Goal: Task Accomplishment & Management: Use online tool/utility

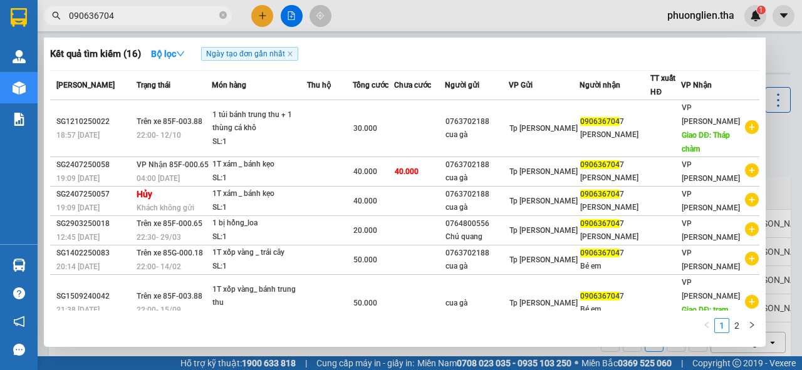
type input "0906367047"
click at [221, 14] on icon "close-circle" at bounding box center [223, 15] width 8 height 8
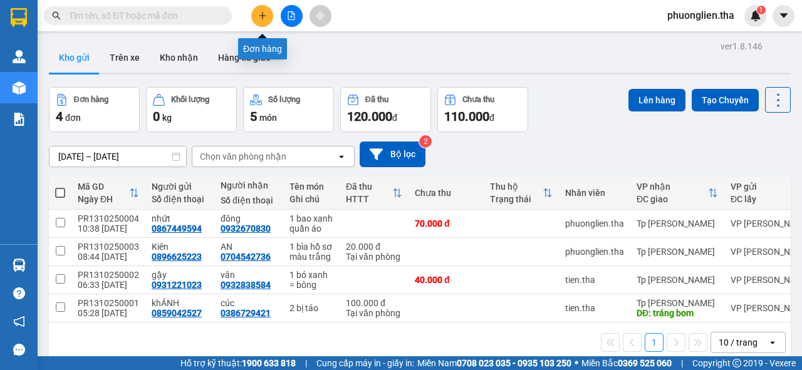
click at [261, 15] on icon "plus" at bounding box center [262, 15] width 7 height 1
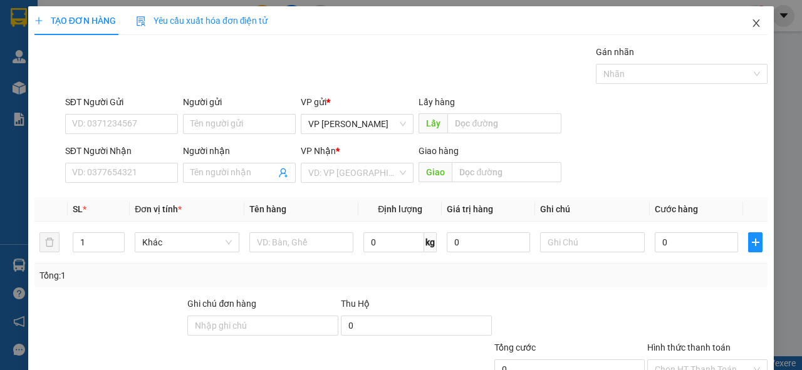
click at [751, 23] on icon "close" at bounding box center [756, 23] width 10 height 10
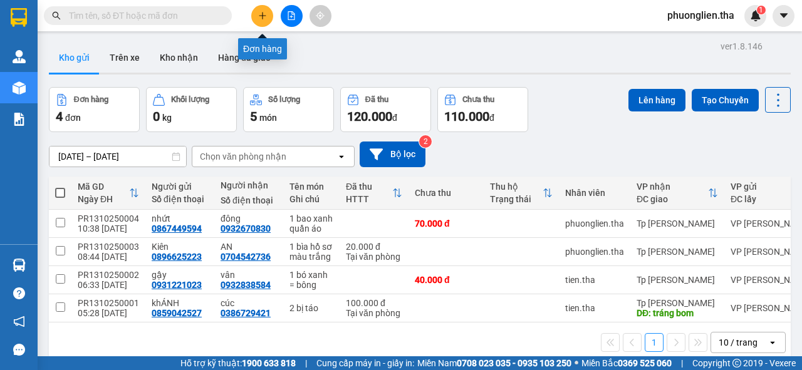
click at [264, 19] on icon "plus" at bounding box center [262, 15] width 9 height 9
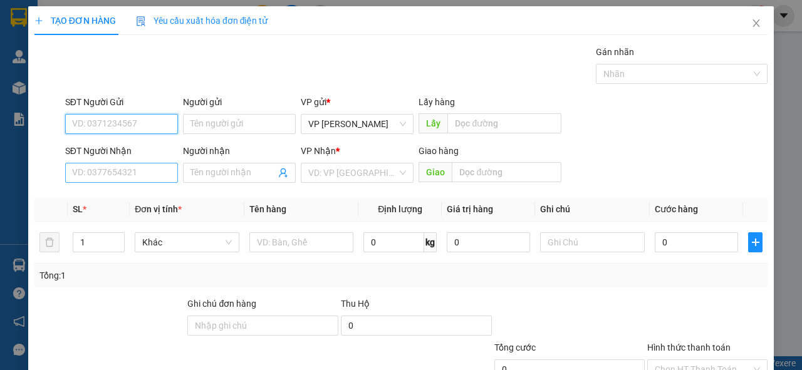
scroll to position [50, 0]
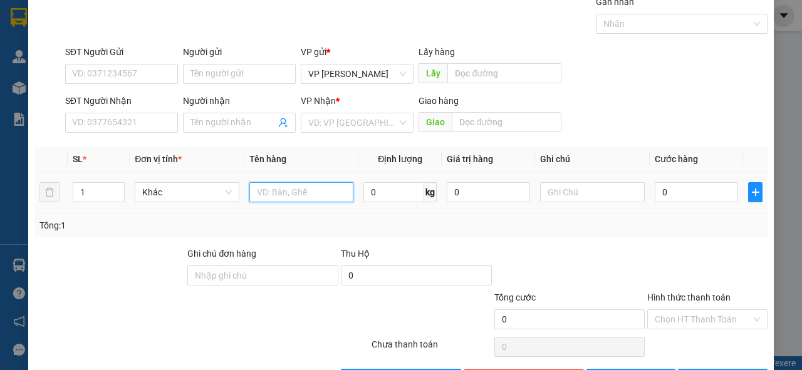
click at [261, 194] on input "text" at bounding box center [301, 192] width 105 height 20
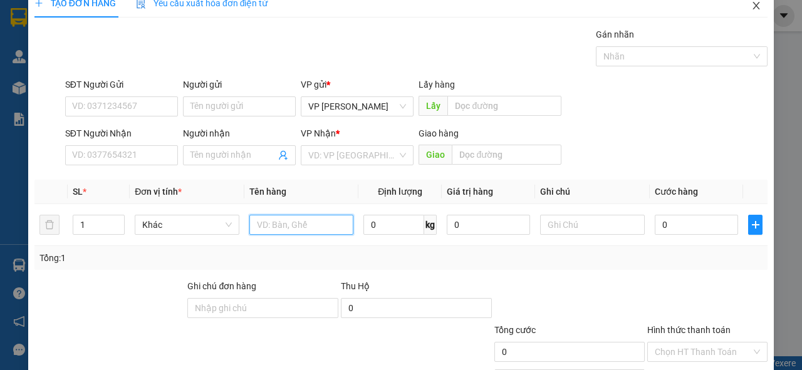
scroll to position [0, 0]
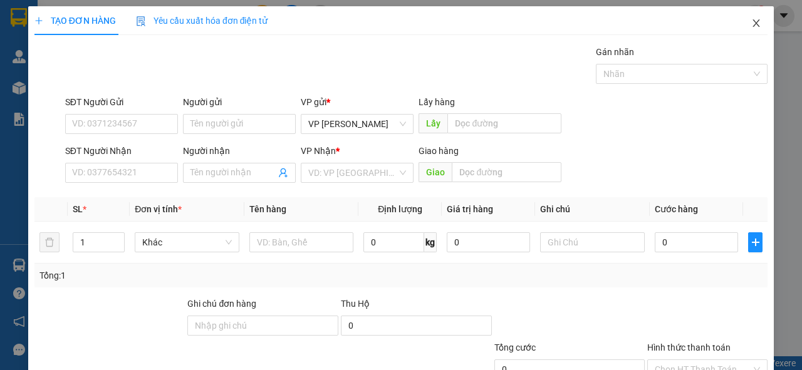
click at [751, 20] on icon "close" at bounding box center [756, 23] width 10 height 10
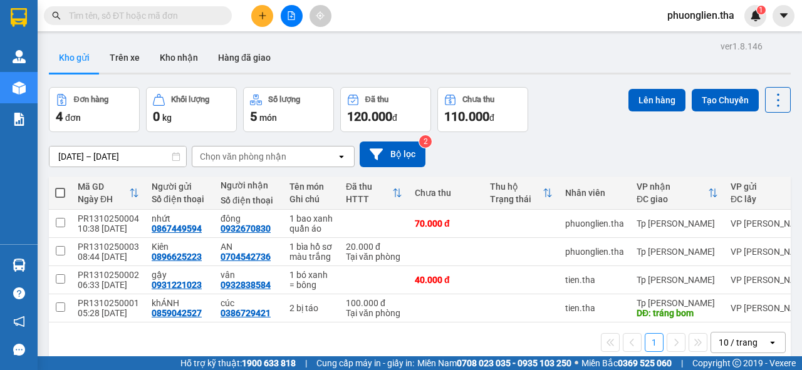
click at [155, 13] on input "text" at bounding box center [143, 16] width 148 height 14
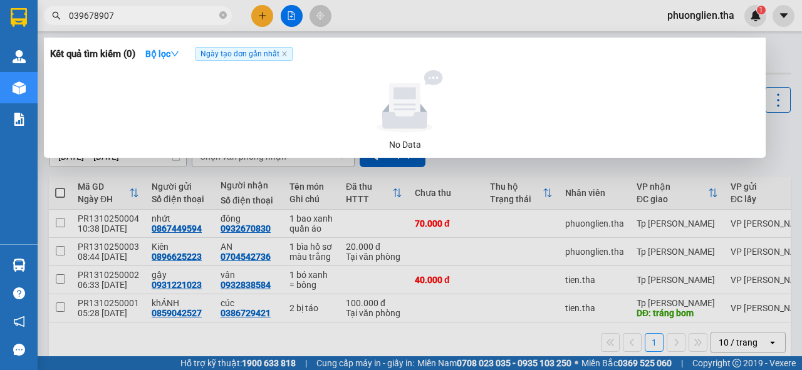
type input "0396789076"
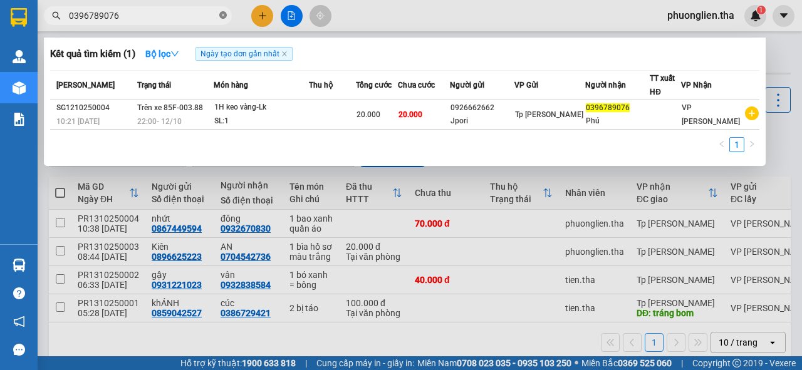
click at [223, 15] on icon "close-circle" at bounding box center [223, 15] width 8 height 8
